Goal: Transaction & Acquisition: Purchase product/service

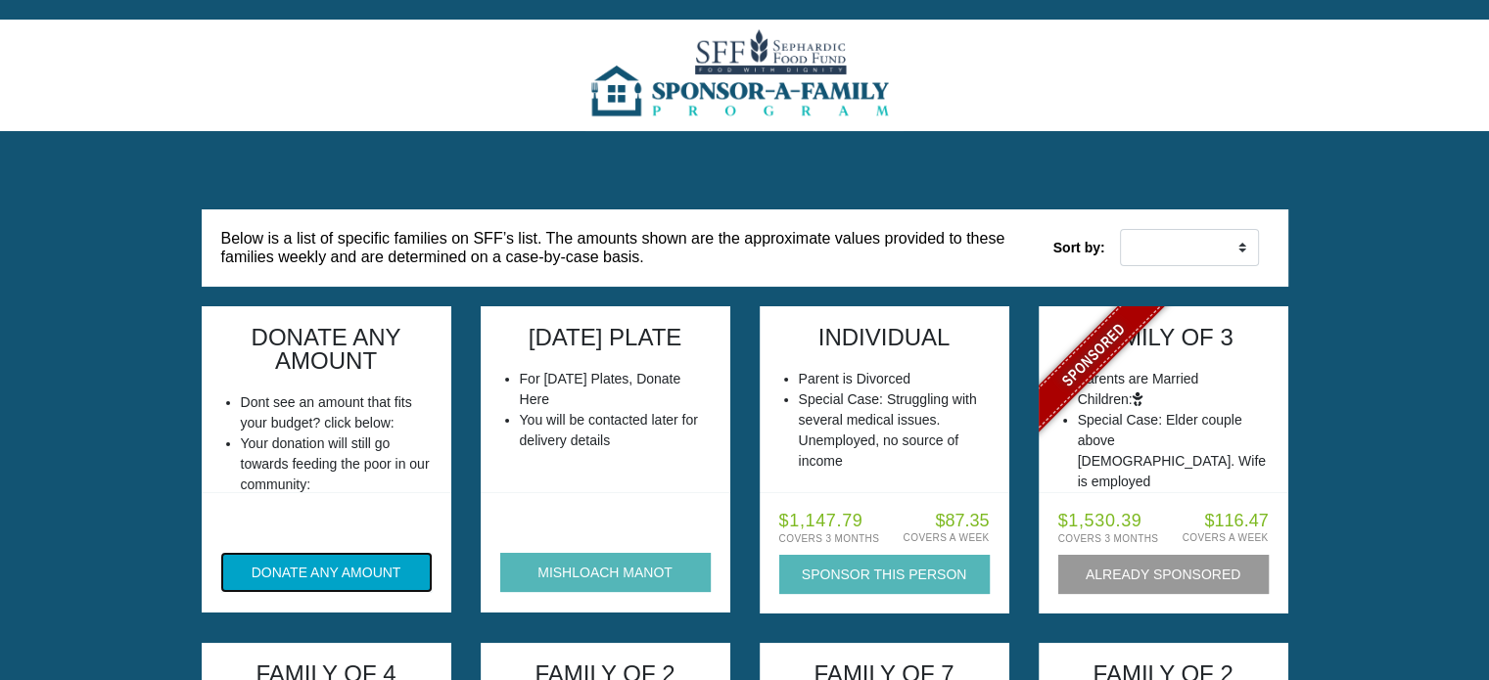
click at [241, 572] on button "DONATE ANY AMOUNT" at bounding box center [326, 572] width 210 height 39
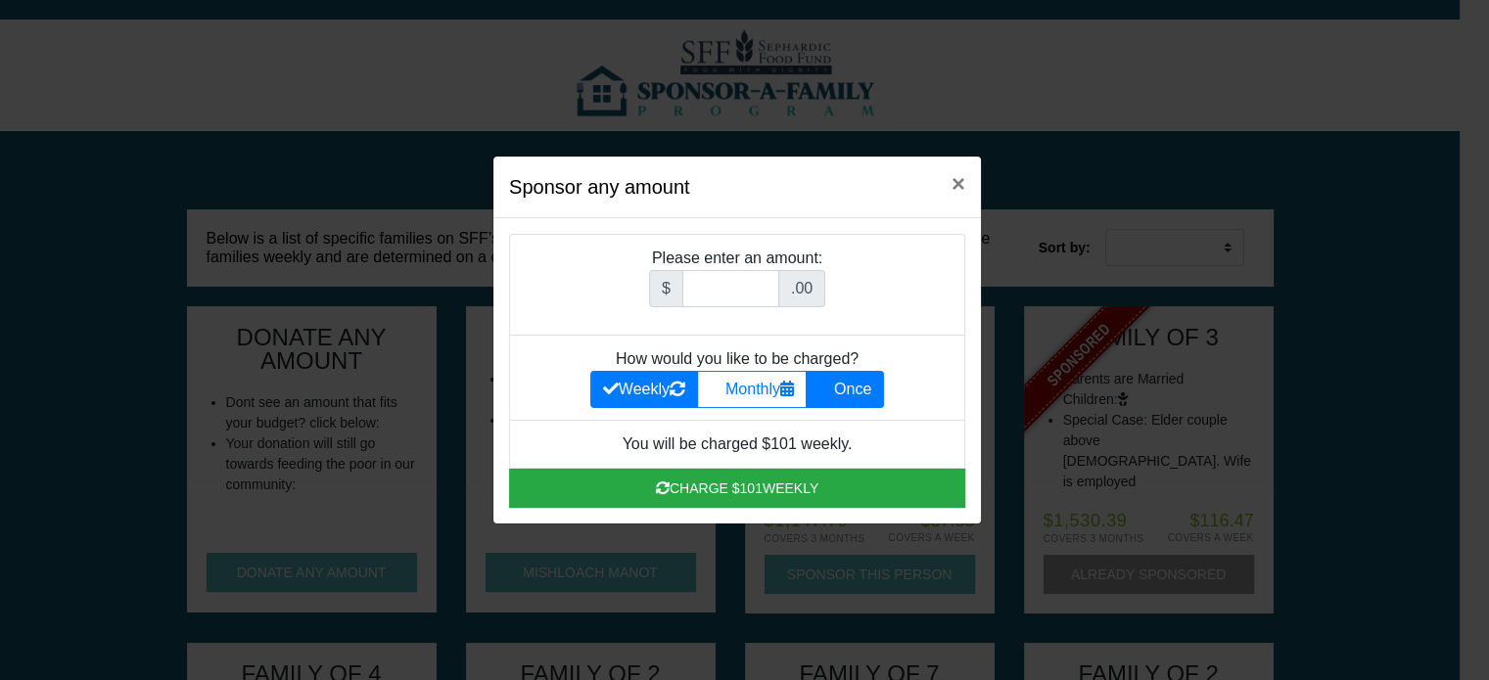
click at [828, 386] on icon at bounding box center [826, 389] width 16 height 16
click at [828, 386] on input "Once" at bounding box center [824, 384] width 13 height 13
radio input "true"
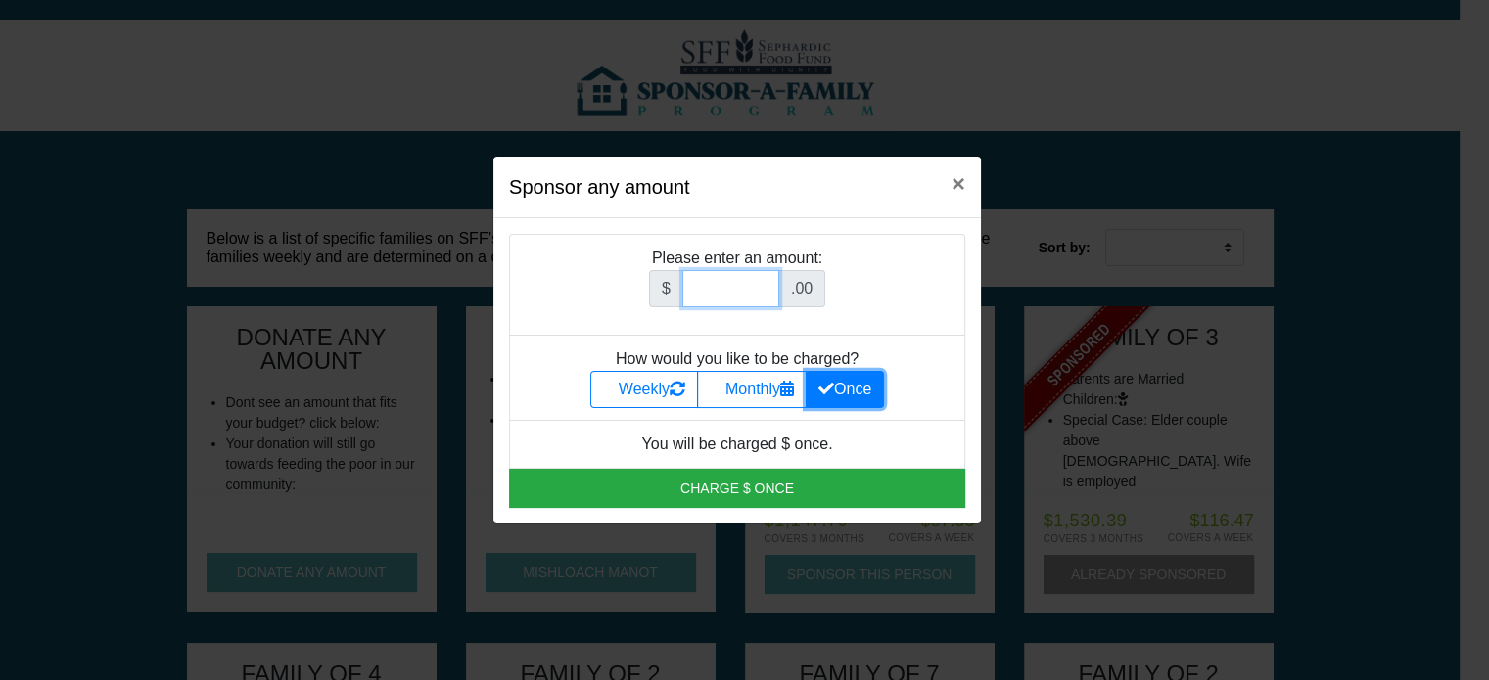
click at [703, 282] on input "Amount (to the nearest dollar)" at bounding box center [730, 288] width 97 height 37
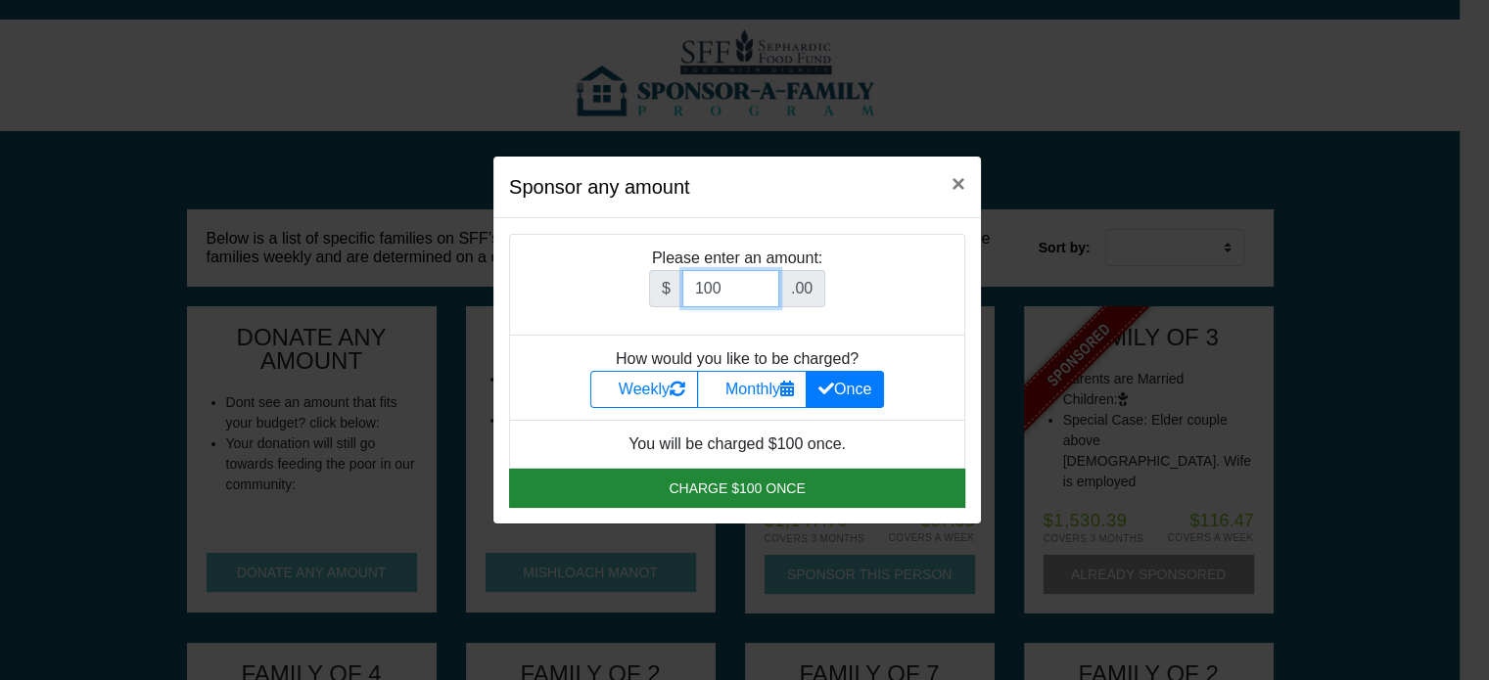
type input "100"
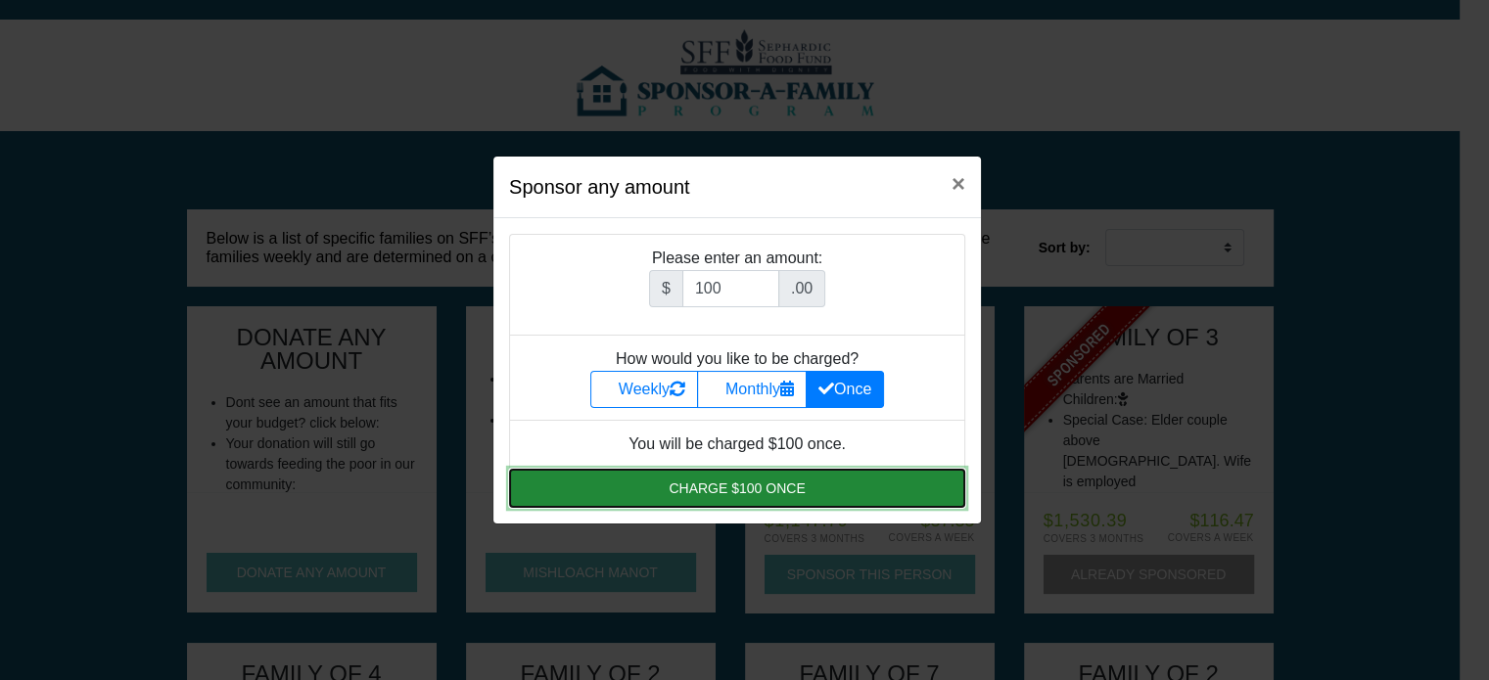
click at [762, 492] on button "Charge $100 once" at bounding box center [737, 488] width 456 height 39
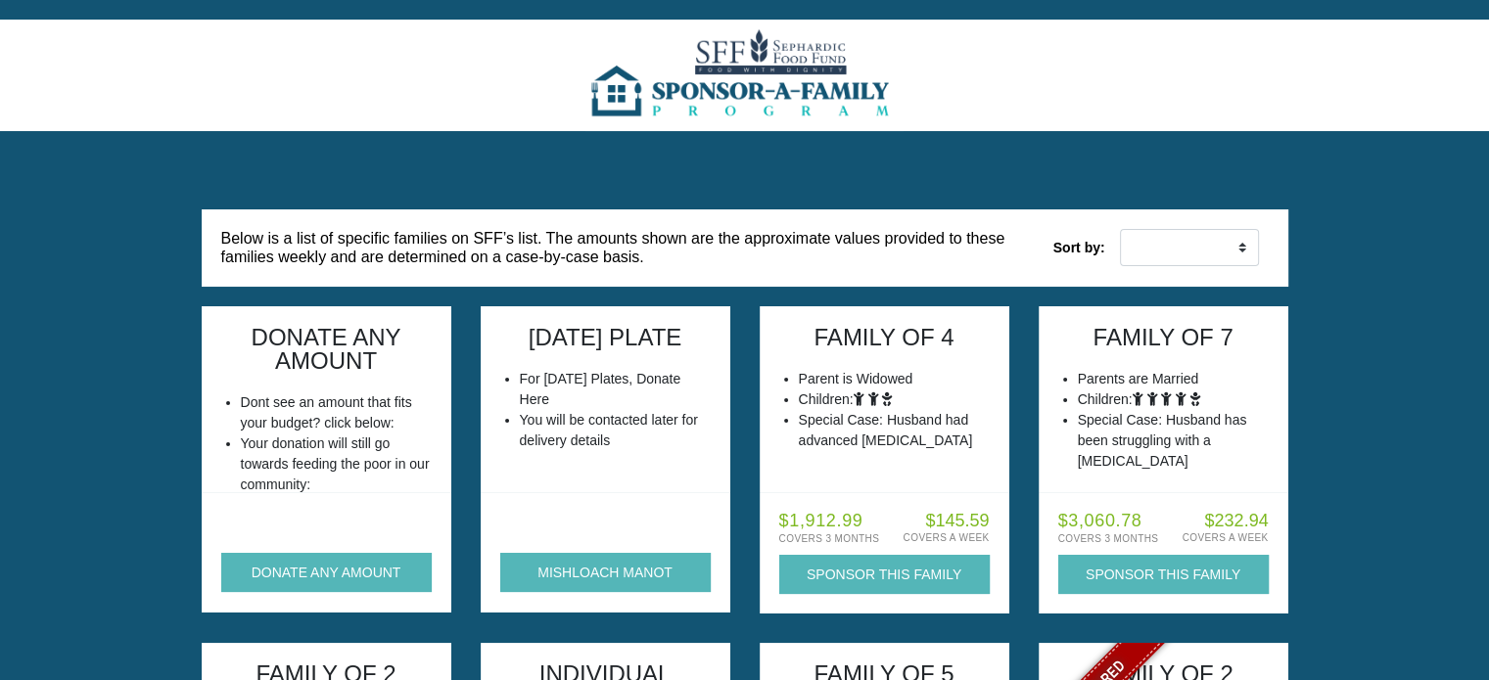
click at [638, 94] on img at bounding box center [744, 76] width 318 height 112
